Goal: Task Accomplishment & Management: Manage account settings

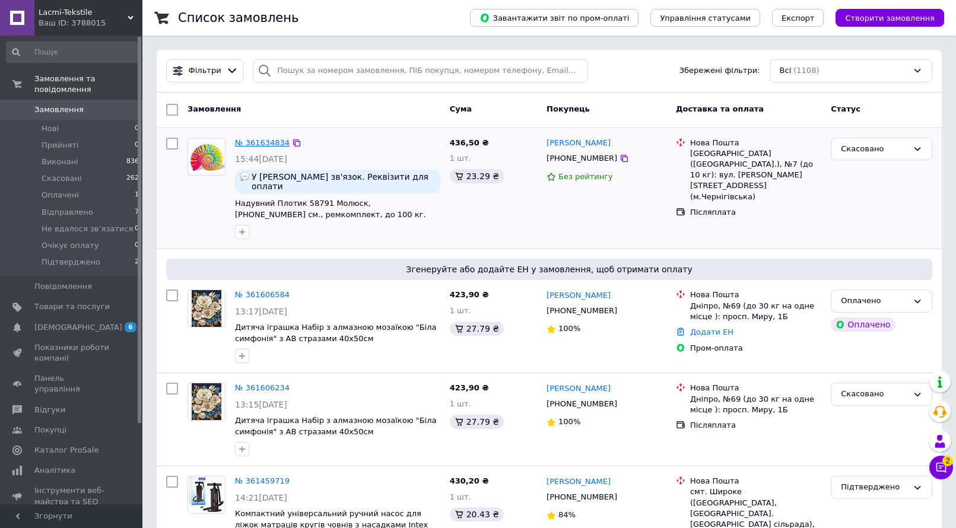
click at [269, 139] on link "№ 361634834" at bounding box center [262, 142] width 55 height 9
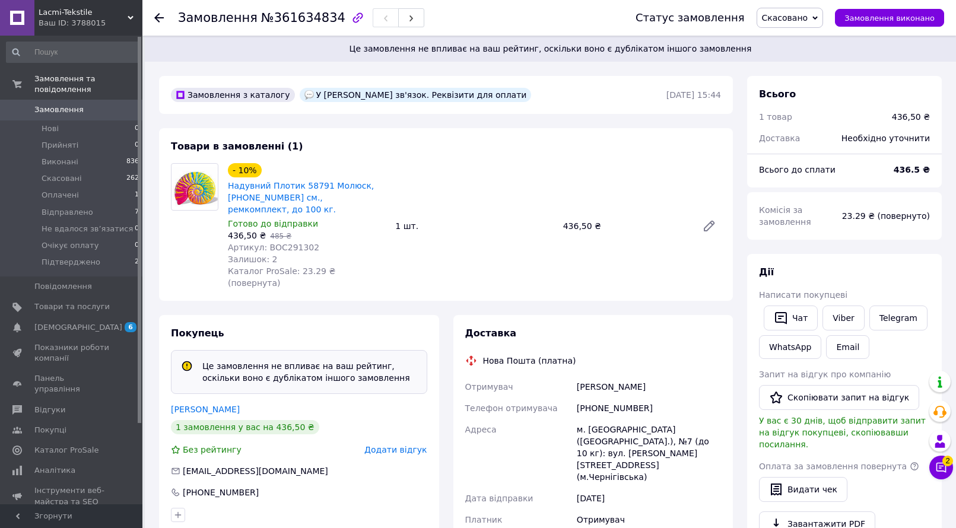
click at [156, 16] on icon at bounding box center [158, 17] width 9 height 9
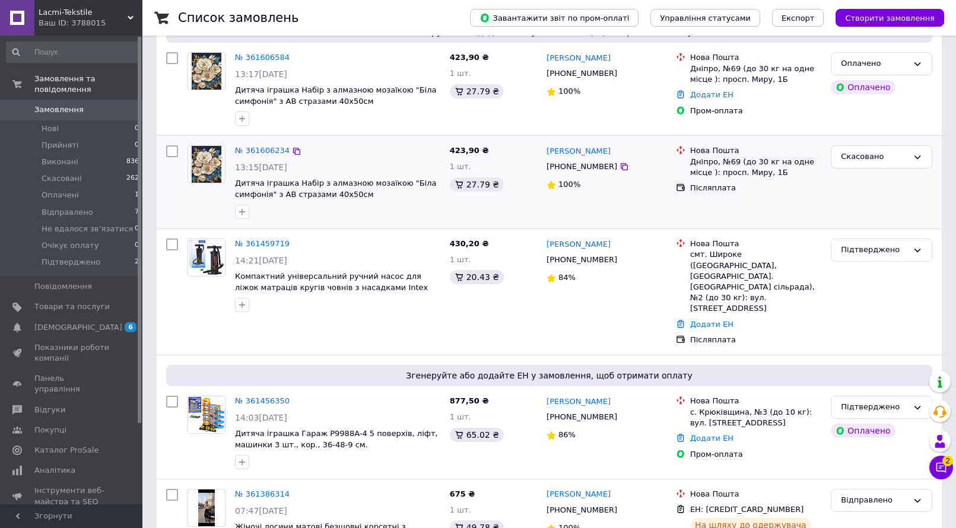
scroll to position [356, 0]
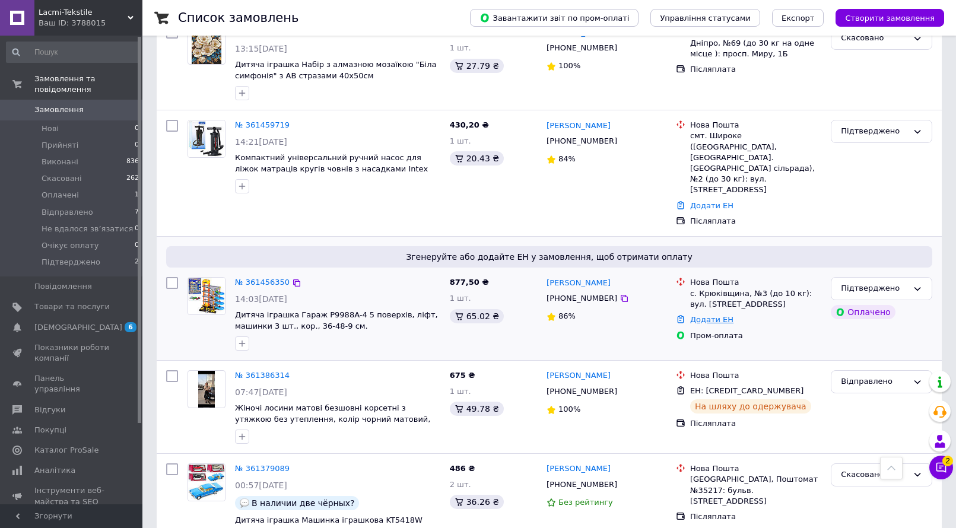
click at [716, 315] on link "Додати ЕН" at bounding box center [711, 319] width 43 height 9
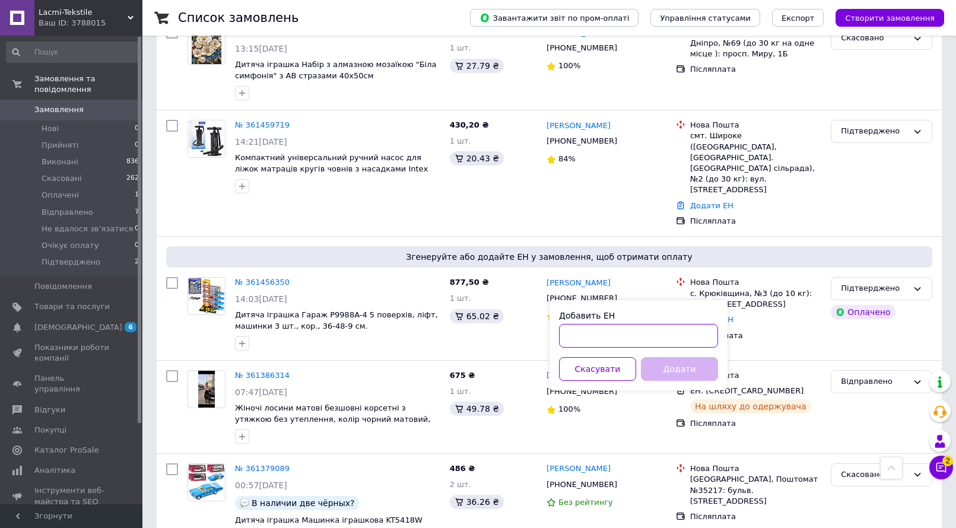
click at [678, 329] on input "Добавить ЕН" at bounding box center [638, 336] width 159 height 24
type input "59001453632940"
click at [678, 361] on button "Додати" at bounding box center [679, 369] width 77 height 24
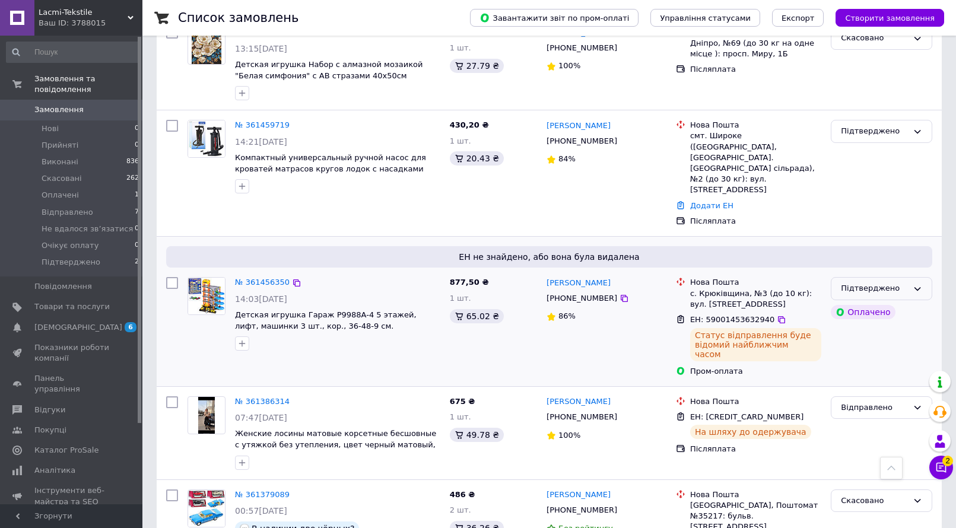
click at [881, 283] on div "Підтверджено" at bounding box center [874, 289] width 67 height 12
click at [873, 330] on li "Відправлено" at bounding box center [882, 341] width 100 height 22
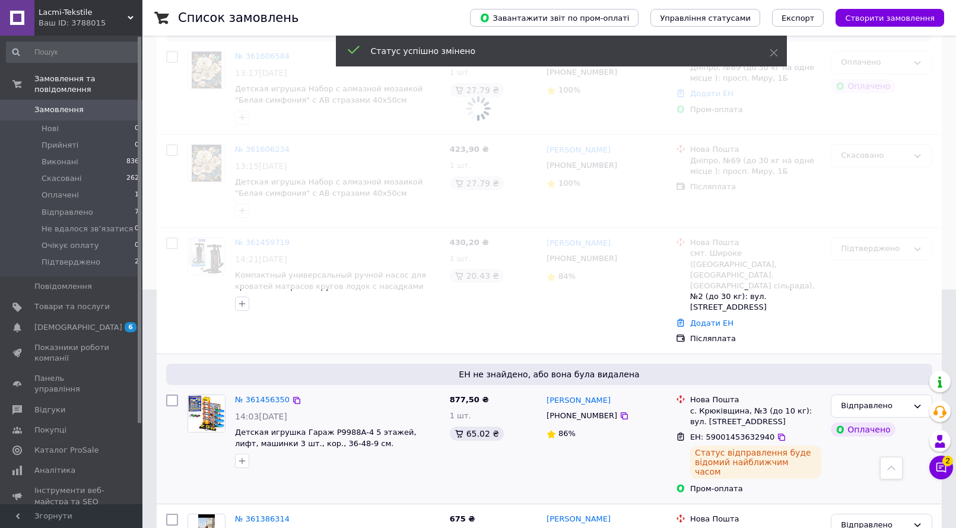
scroll to position [237, 0]
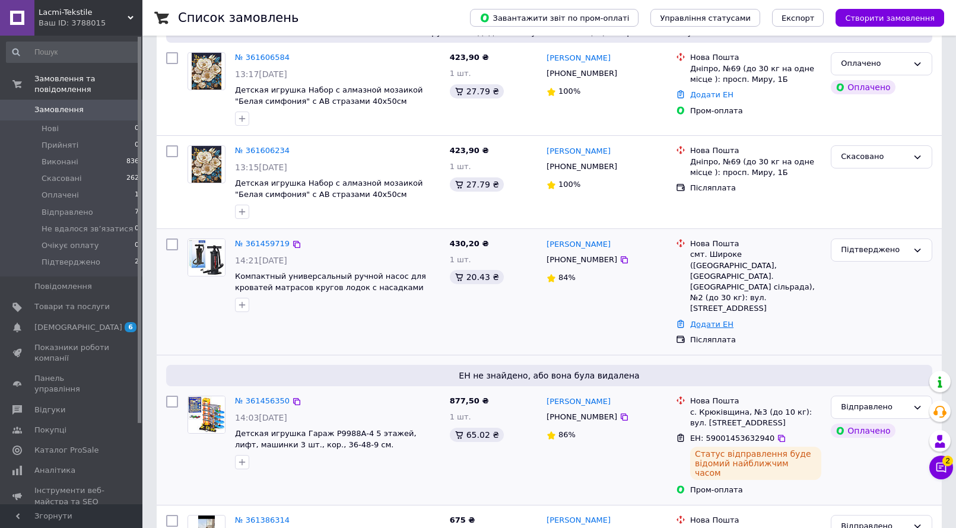
click at [701, 320] on link "Додати ЕН" at bounding box center [711, 324] width 43 height 9
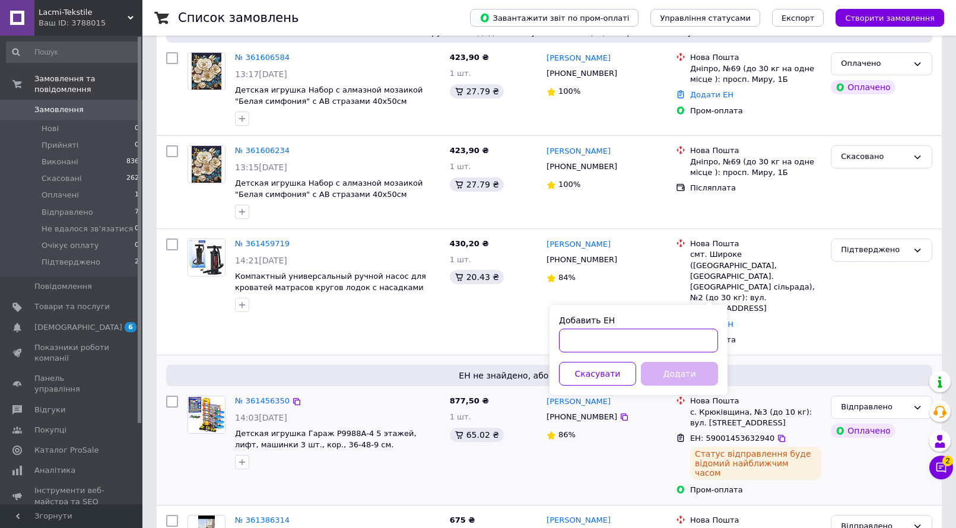
click at [623, 336] on input "Добавить ЕН" at bounding box center [638, 341] width 159 height 24
type input "59001453634362"
click at [677, 372] on button "Додати" at bounding box center [679, 374] width 77 height 24
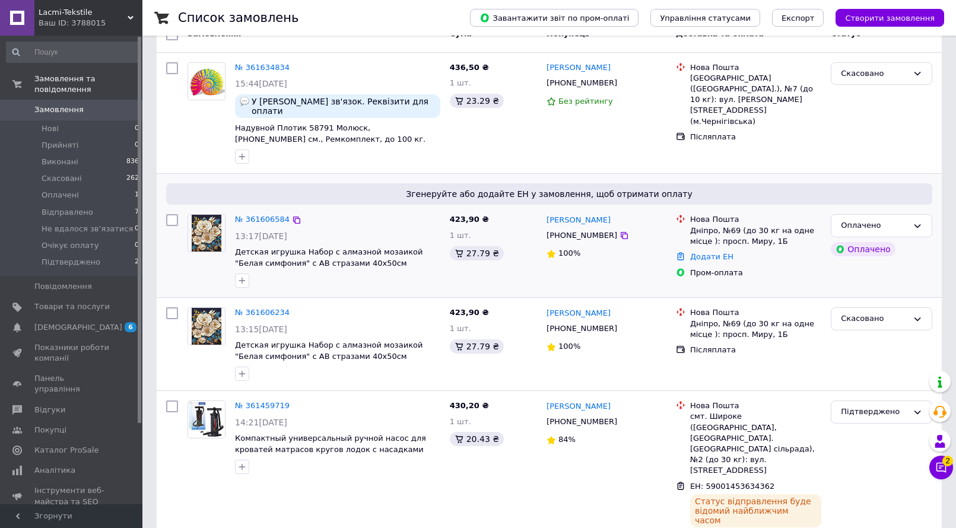
scroll to position [59, 0]
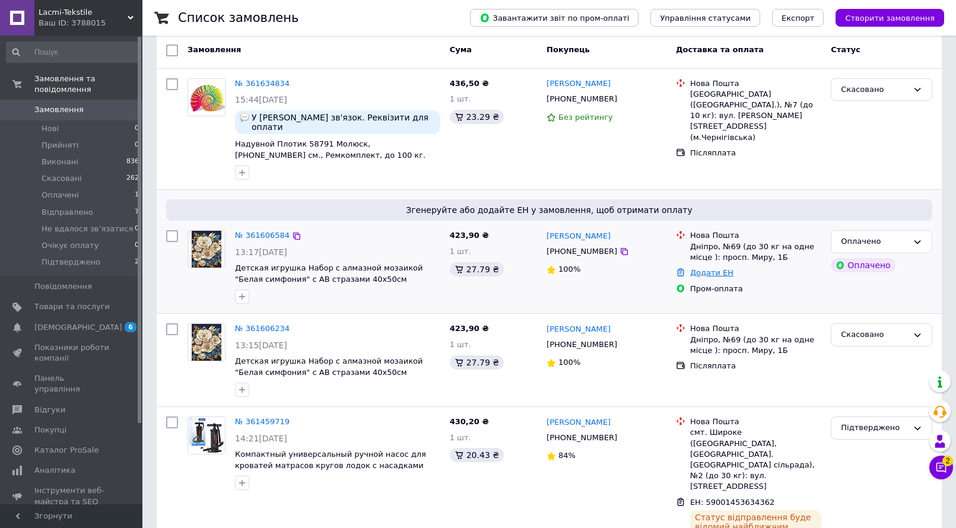
click at [699, 268] on link "Додати ЕН" at bounding box center [711, 272] width 43 height 9
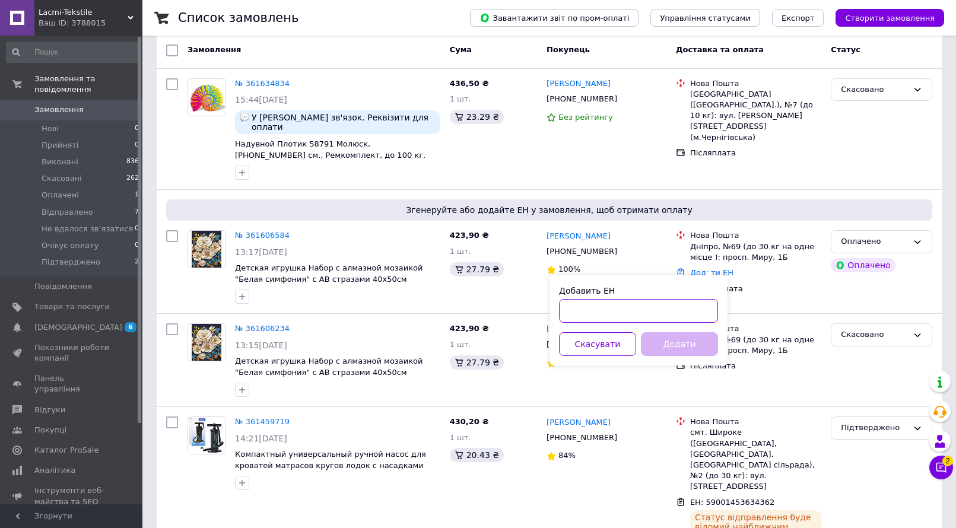
click at [665, 307] on input "Добавить ЕН" at bounding box center [638, 311] width 159 height 24
type input "[CREDIT_CARD_NUMBER]"
click at [671, 344] on button "Додати" at bounding box center [679, 344] width 77 height 24
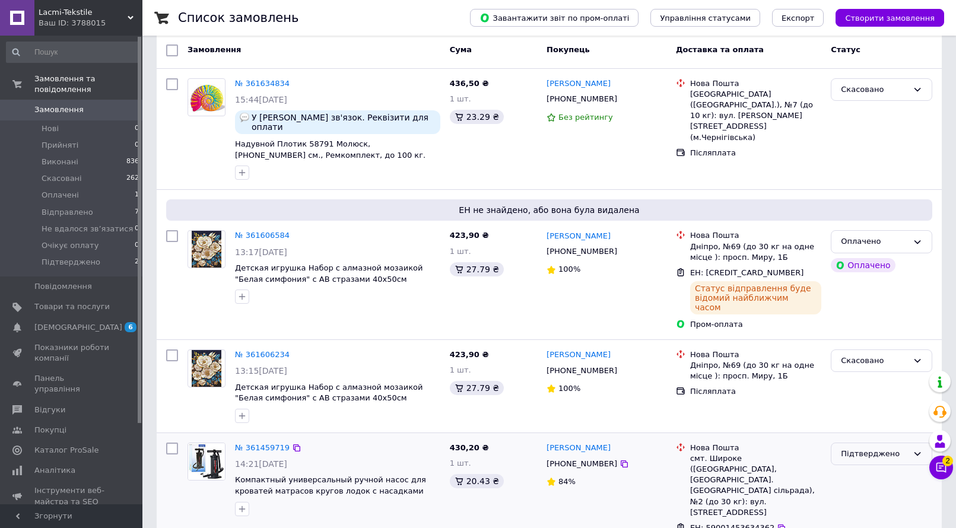
click at [848, 448] on div "Підтверджено" at bounding box center [874, 454] width 67 height 12
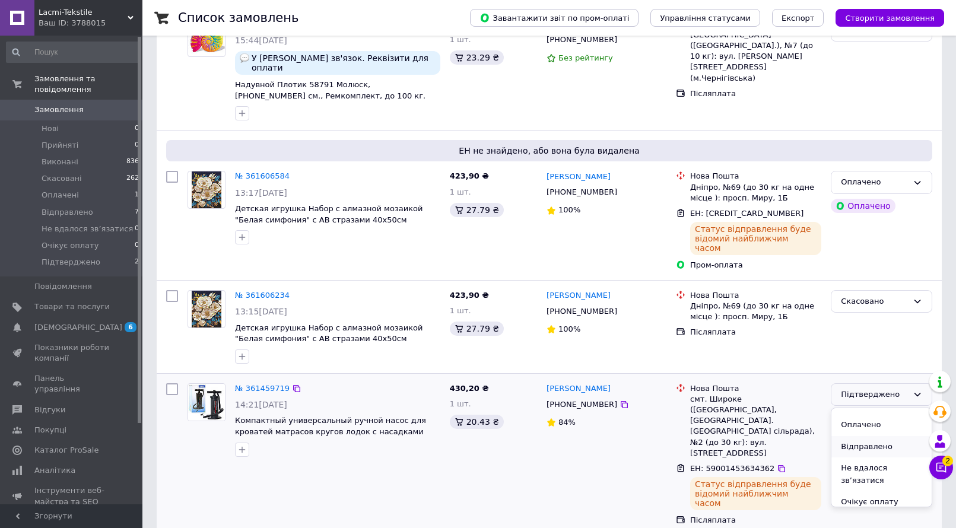
click at [862, 436] on li "Відправлено" at bounding box center [882, 447] width 100 height 22
click at [866, 176] on div "Оплачено" at bounding box center [874, 182] width 67 height 12
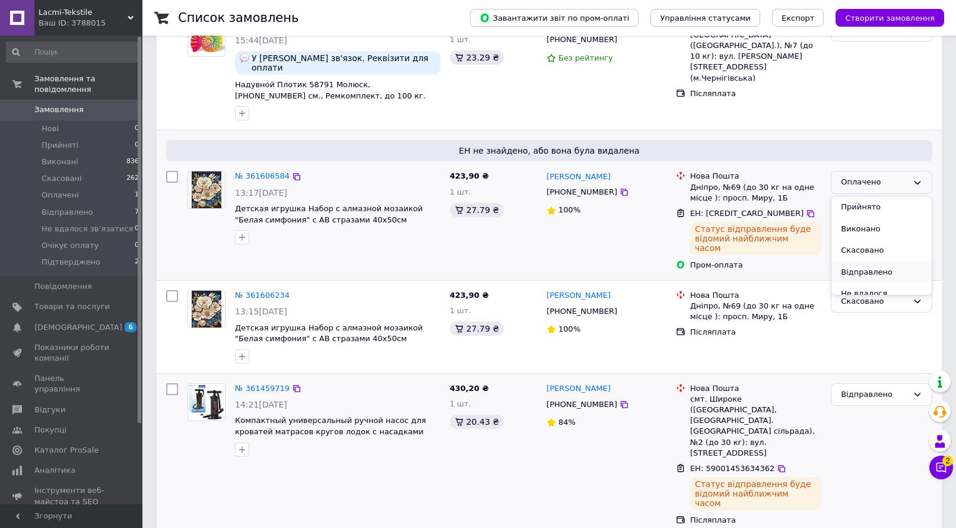
click at [874, 265] on li "Відправлено" at bounding box center [882, 273] width 100 height 22
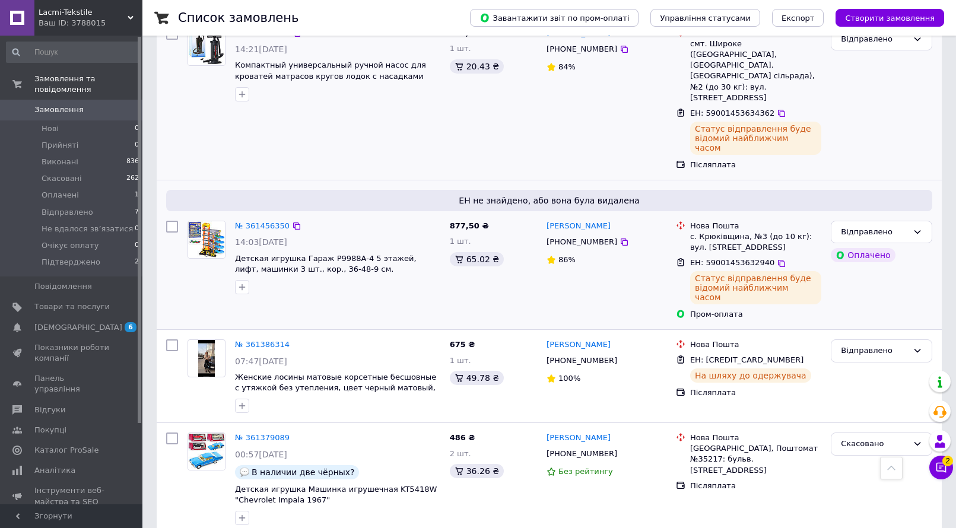
scroll to position [475, 0]
click at [69, 207] on span "Відправлено" at bounding box center [68, 212] width 52 height 11
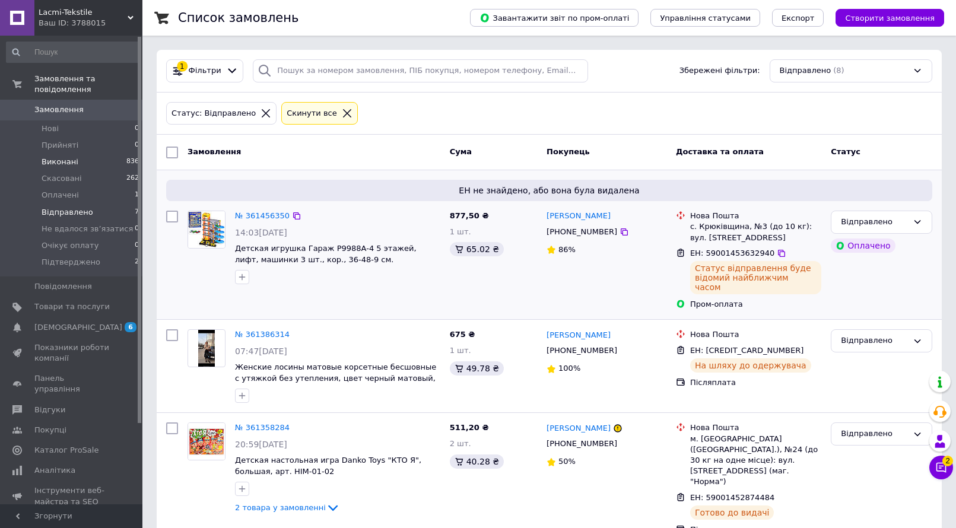
click at [68, 157] on span "Виконані" at bounding box center [60, 162] width 37 height 11
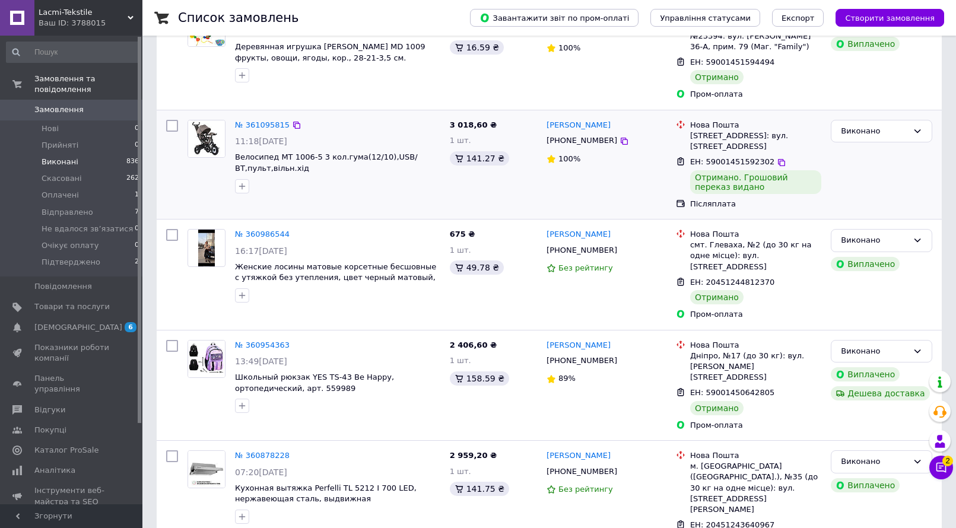
scroll to position [178, 0]
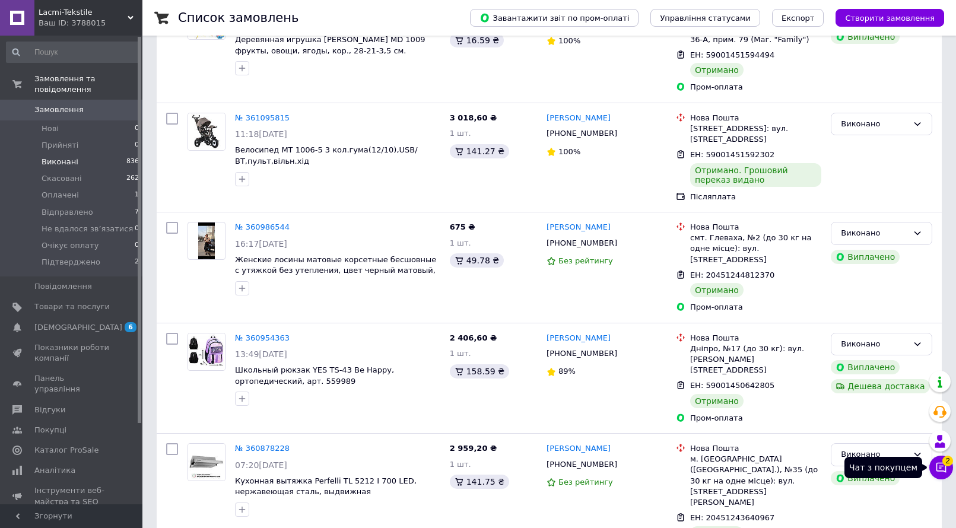
click at [942, 464] on icon at bounding box center [941, 468] width 12 height 12
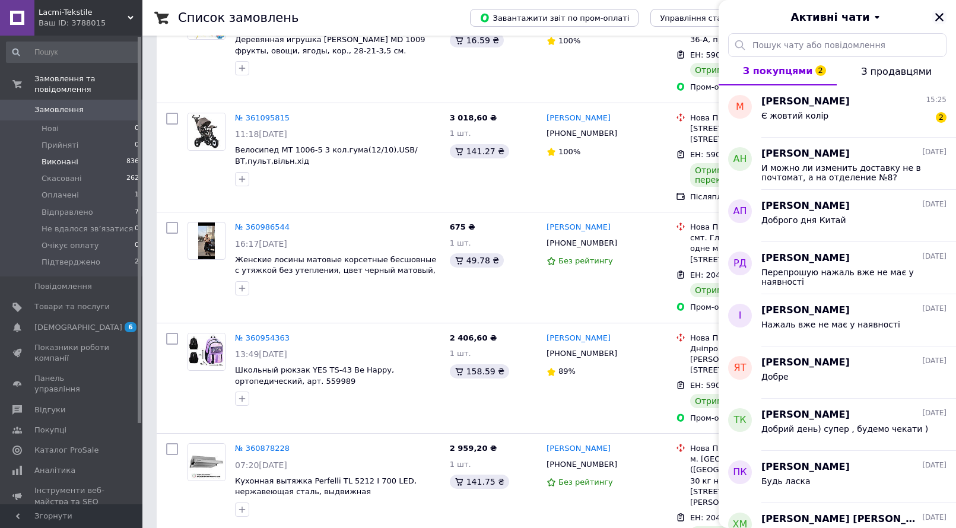
click at [938, 18] on icon "Закрити" at bounding box center [939, 17] width 11 height 11
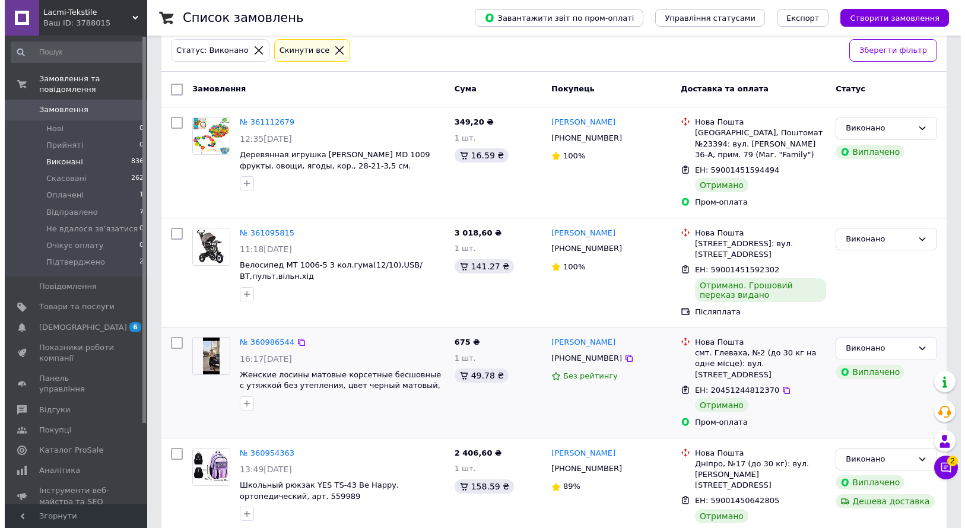
scroll to position [0, 0]
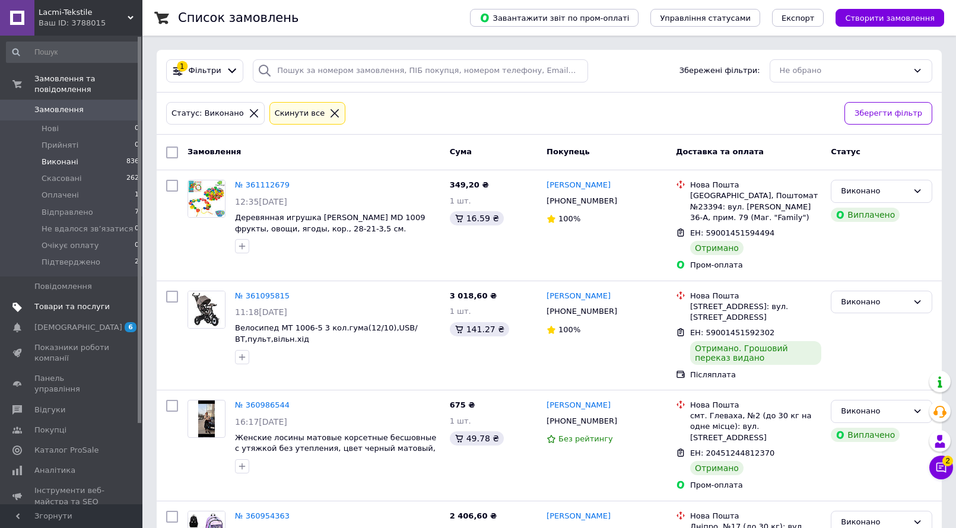
click at [67, 302] on span "Товари та послуги" at bounding box center [71, 307] width 75 height 11
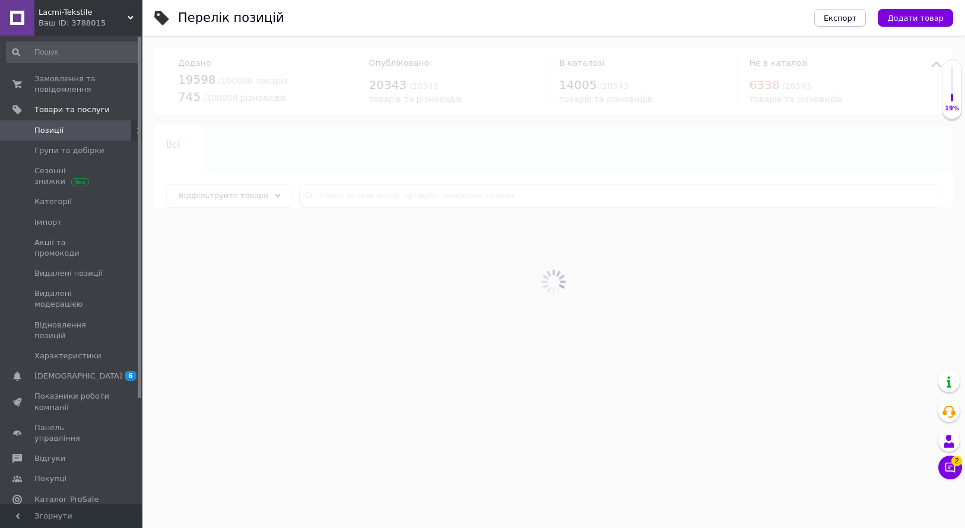
click at [852, 21] on span "Експорт" at bounding box center [840, 18] width 33 height 9
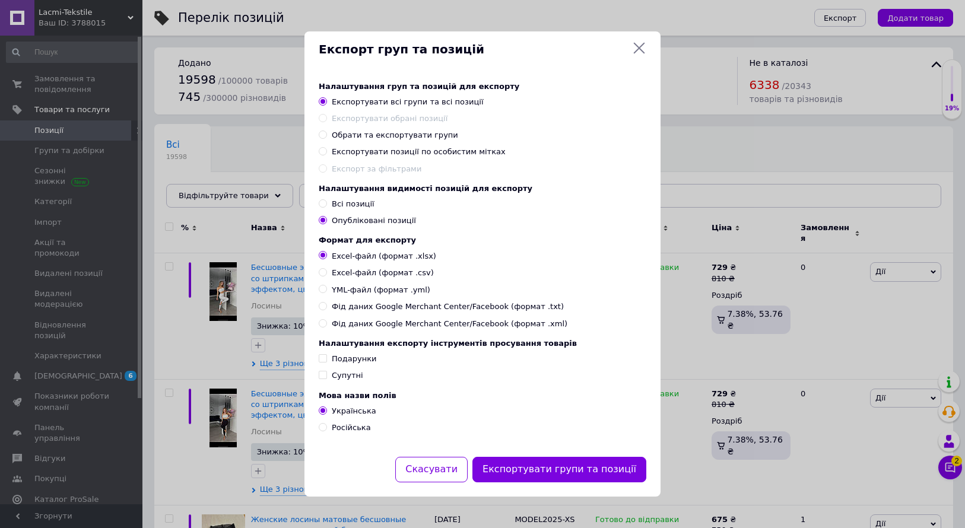
click at [416, 154] on div "Налаштування груп та позицій для експорту Експортувати всі групи та всі позиції…" at bounding box center [483, 128] width 328 height 93
click at [321, 148] on input "Експортувати позиції по особистим мітках" at bounding box center [323, 151] width 8 height 8
radio input "true"
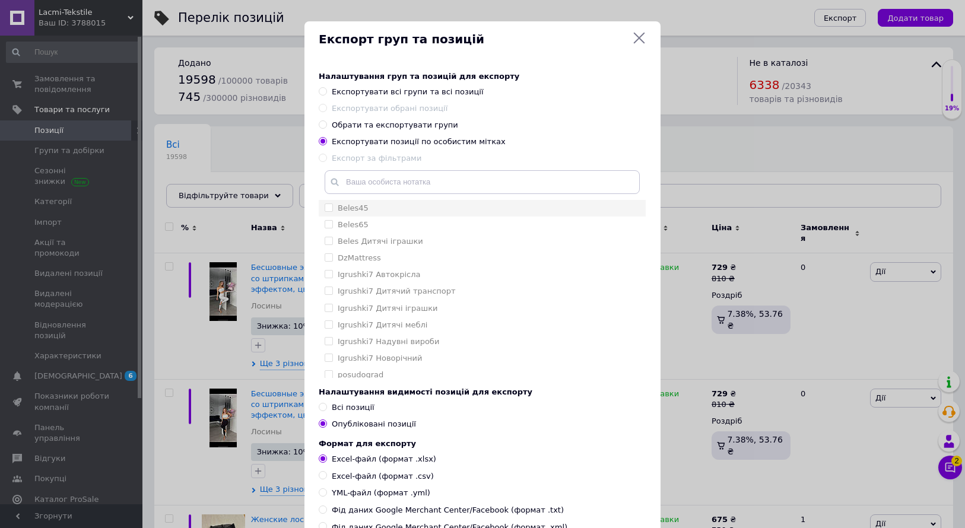
click at [353, 208] on label "Beles45" at bounding box center [353, 208] width 31 height 9
checkbox input "true"
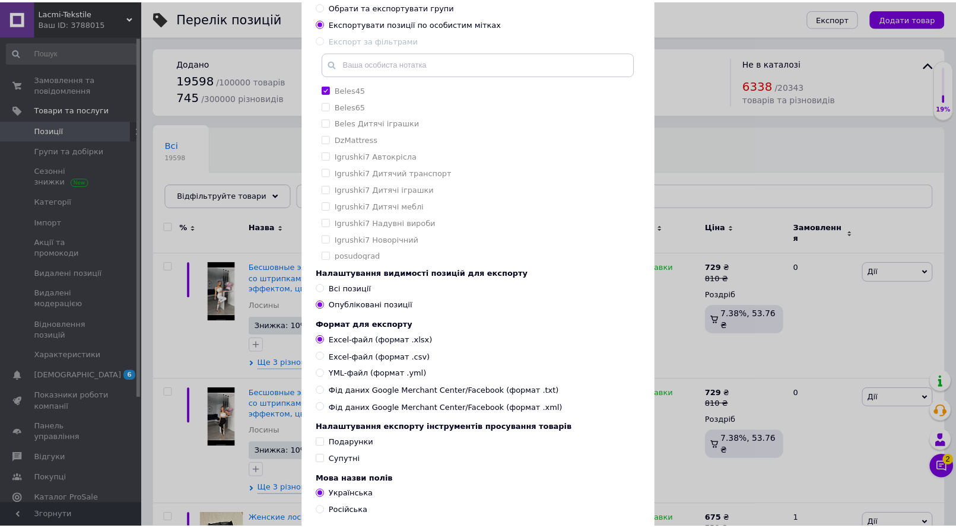
scroll to position [203, 0]
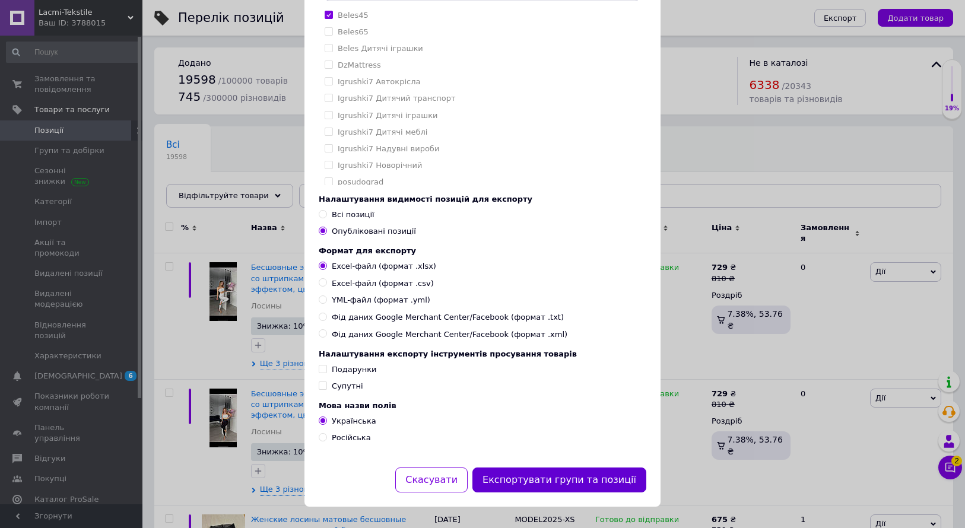
click at [602, 484] on button "Експортувати групи та позиції" at bounding box center [559, 481] width 174 height 26
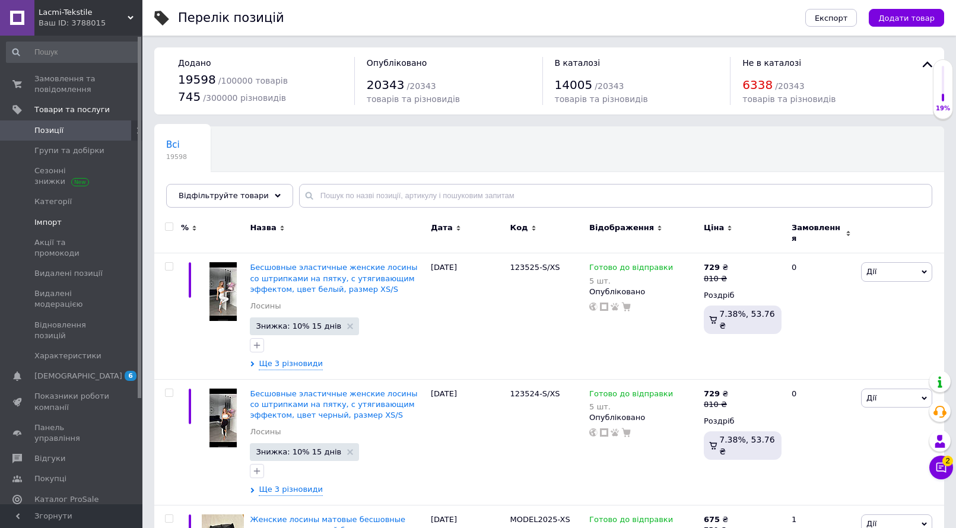
click at [56, 227] on span "Імпорт" at bounding box center [47, 222] width 27 height 11
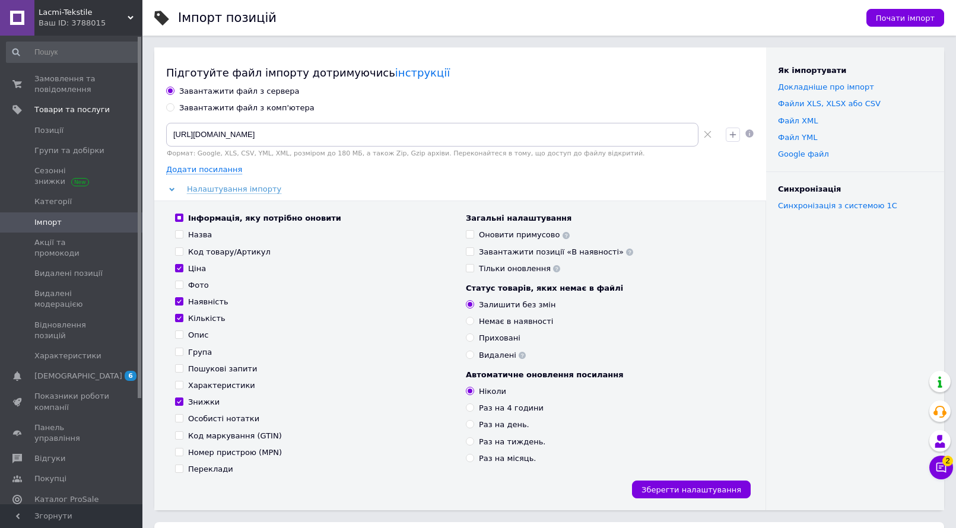
click at [212, 106] on div "Завантажити файл з комп'ютера" at bounding box center [246, 108] width 135 height 11
click at [174, 106] on input "Завантажити файл з комп'ютера" at bounding box center [170, 107] width 8 height 8
radio input "true"
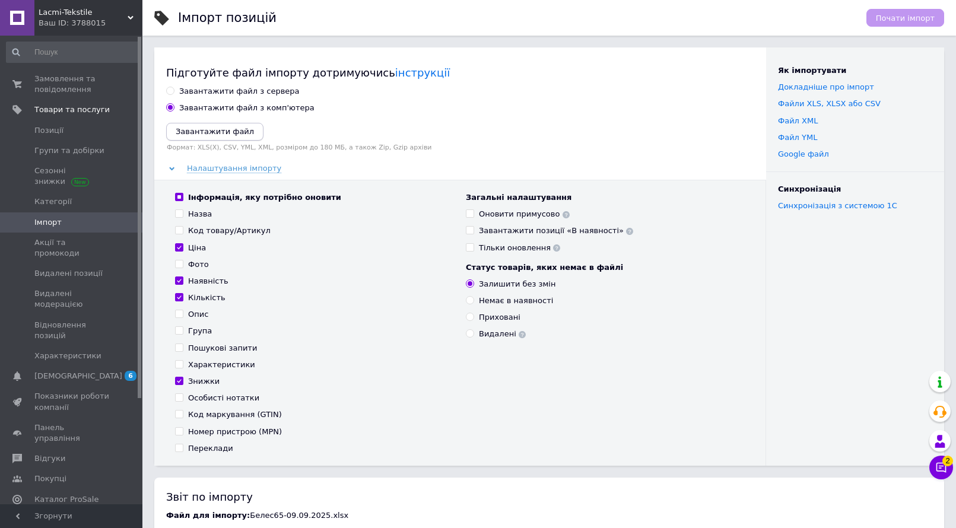
click at [195, 135] on icon "Завантажити файл" at bounding box center [215, 131] width 78 height 9
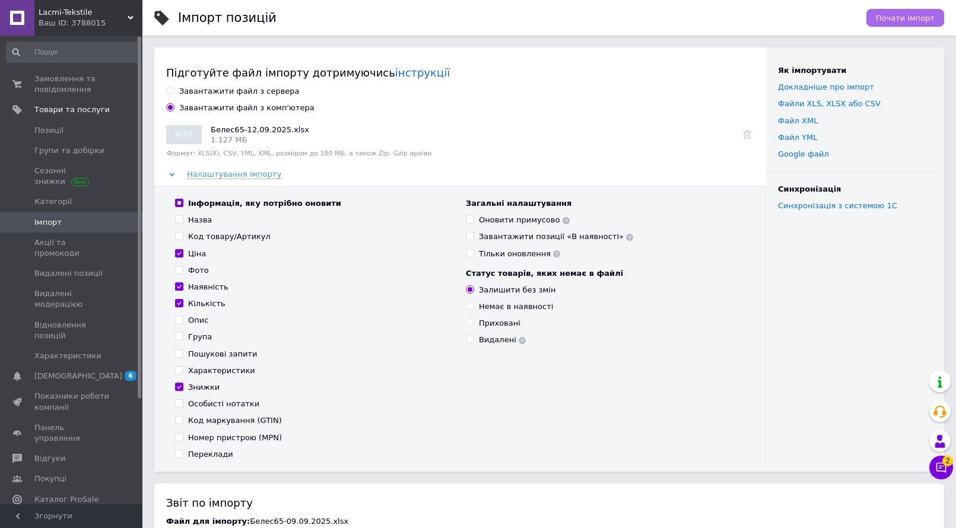
click at [890, 14] on span "Почати імпорт" at bounding box center [905, 18] width 59 height 9
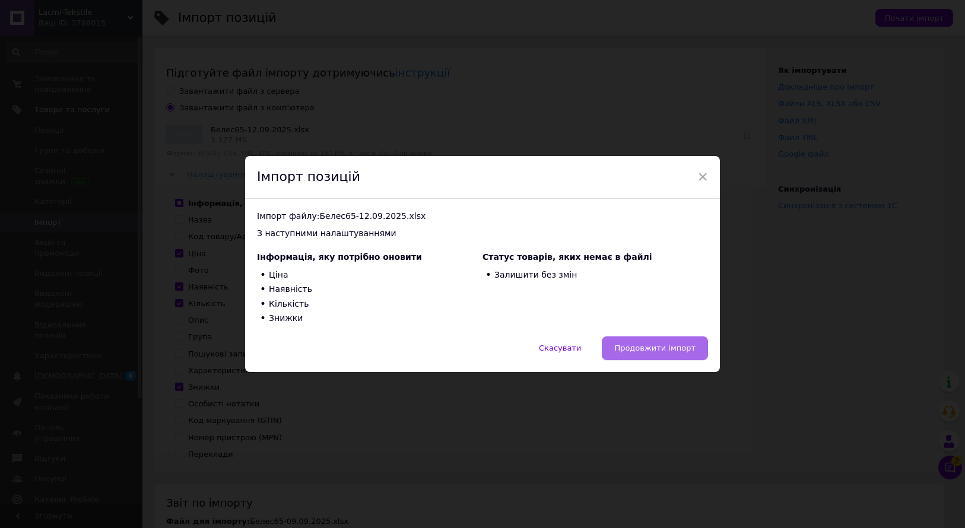
click at [648, 344] on span "Продовжити імпорт" at bounding box center [654, 348] width 81 height 9
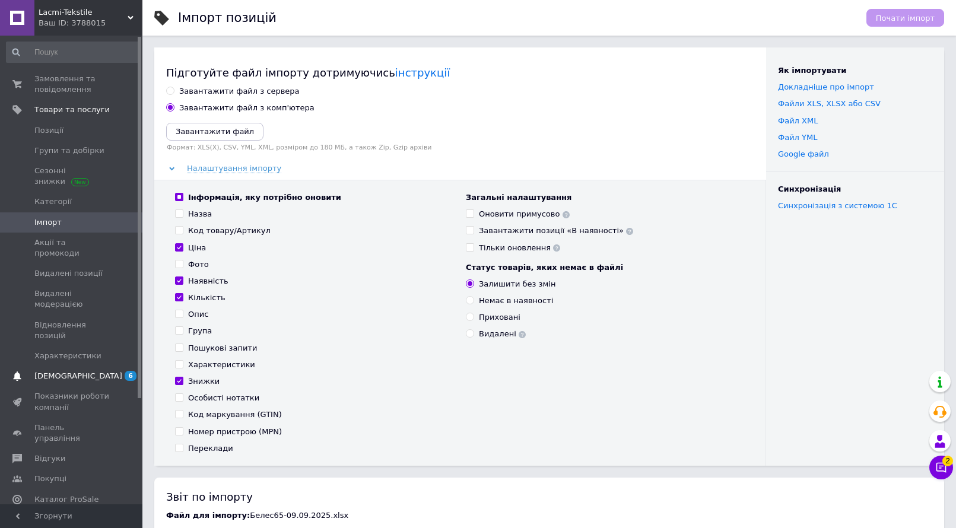
click at [105, 371] on span "[DEMOGRAPHIC_DATA]" at bounding box center [71, 376] width 75 height 11
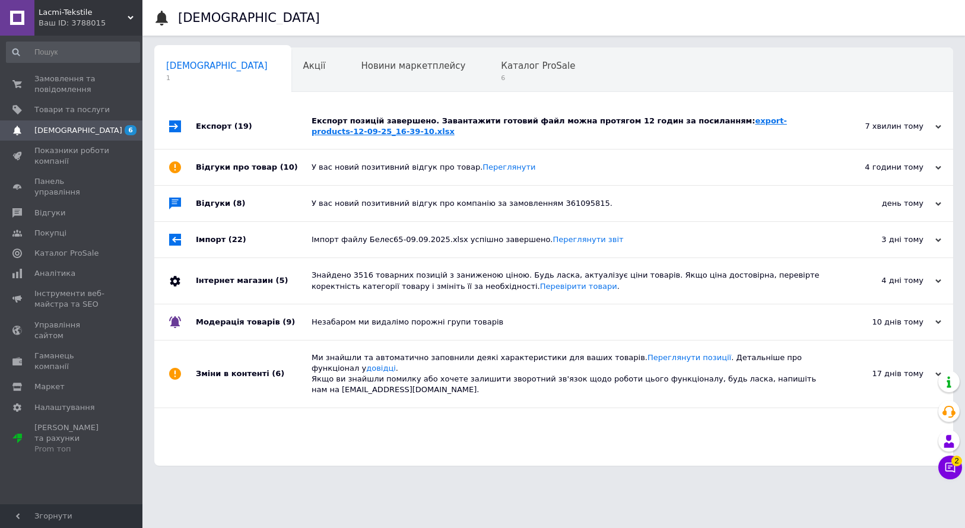
click at [697, 118] on link "export-products-12-09-25_16-39-10.xlsx" at bounding box center [549, 126] width 475 height 20
